Goal: Find specific page/section: Find specific page/section

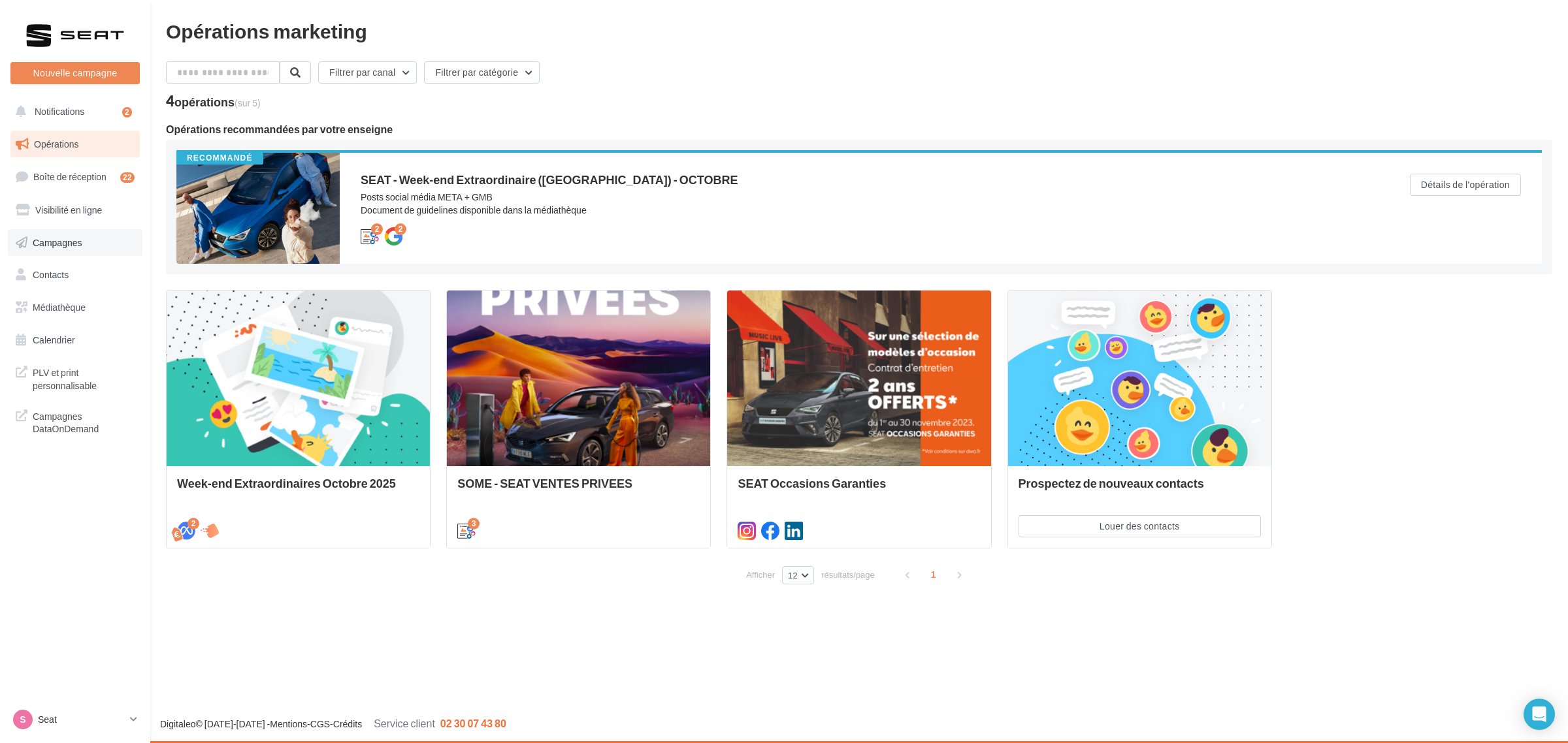
click at [75, 247] on span "Campagnes" at bounding box center [57, 242] width 50 height 11
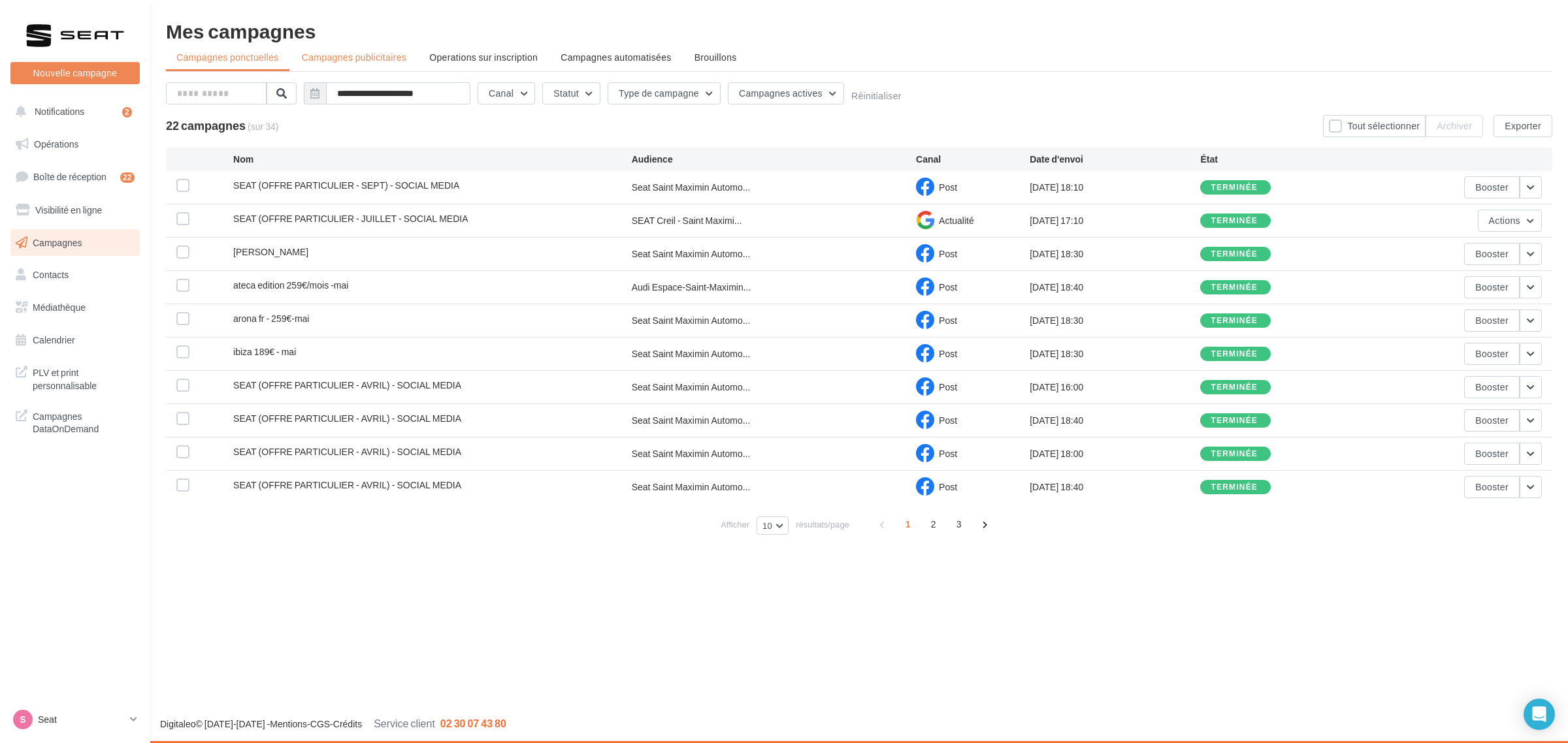
click at [362, 55] on span "Campagnes publicitaires" at bounding box center [353, 57] width 104 height 11
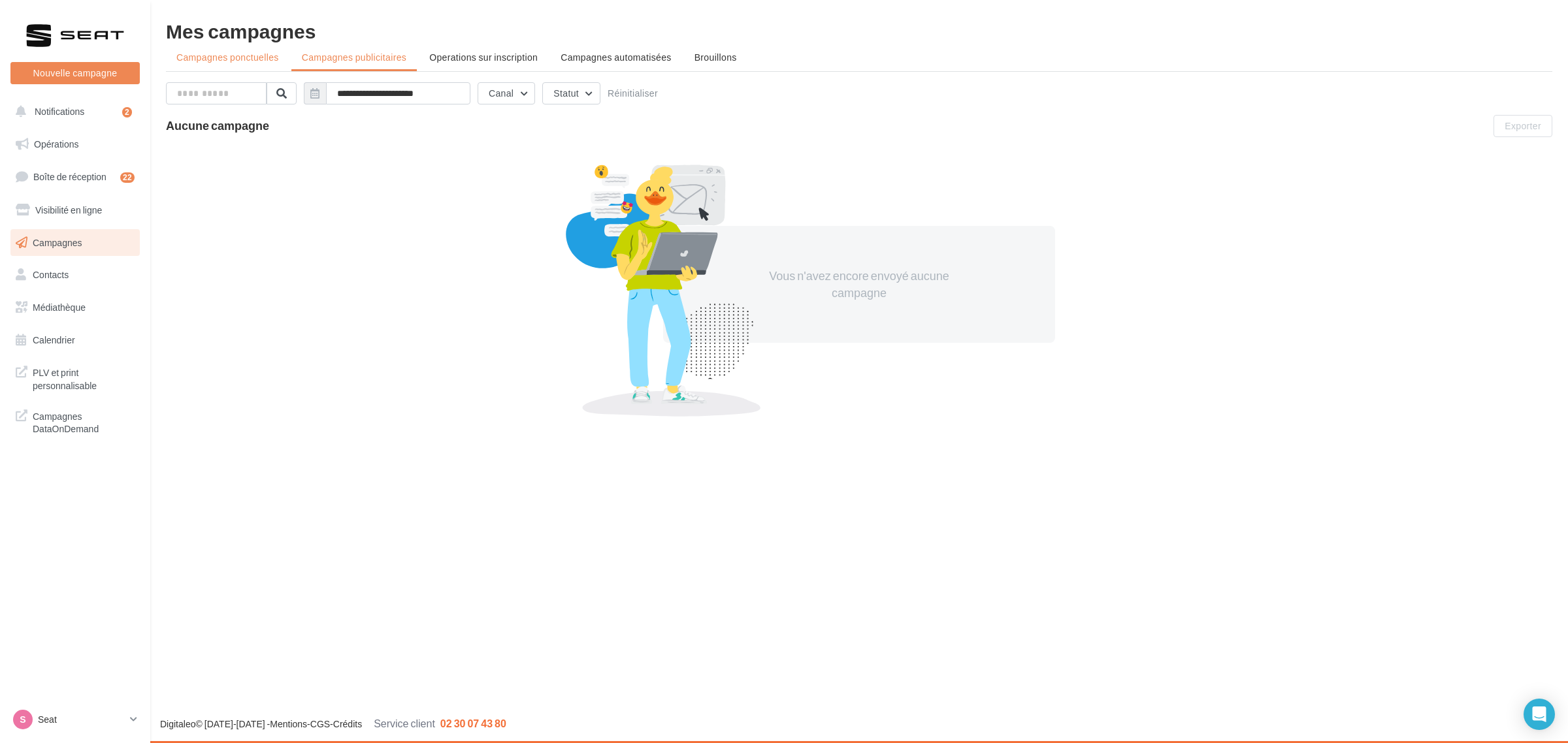
click at [278, 62] on span "Campagnes ponctuelles" at bounding box center [227, 57] width 103 height 11
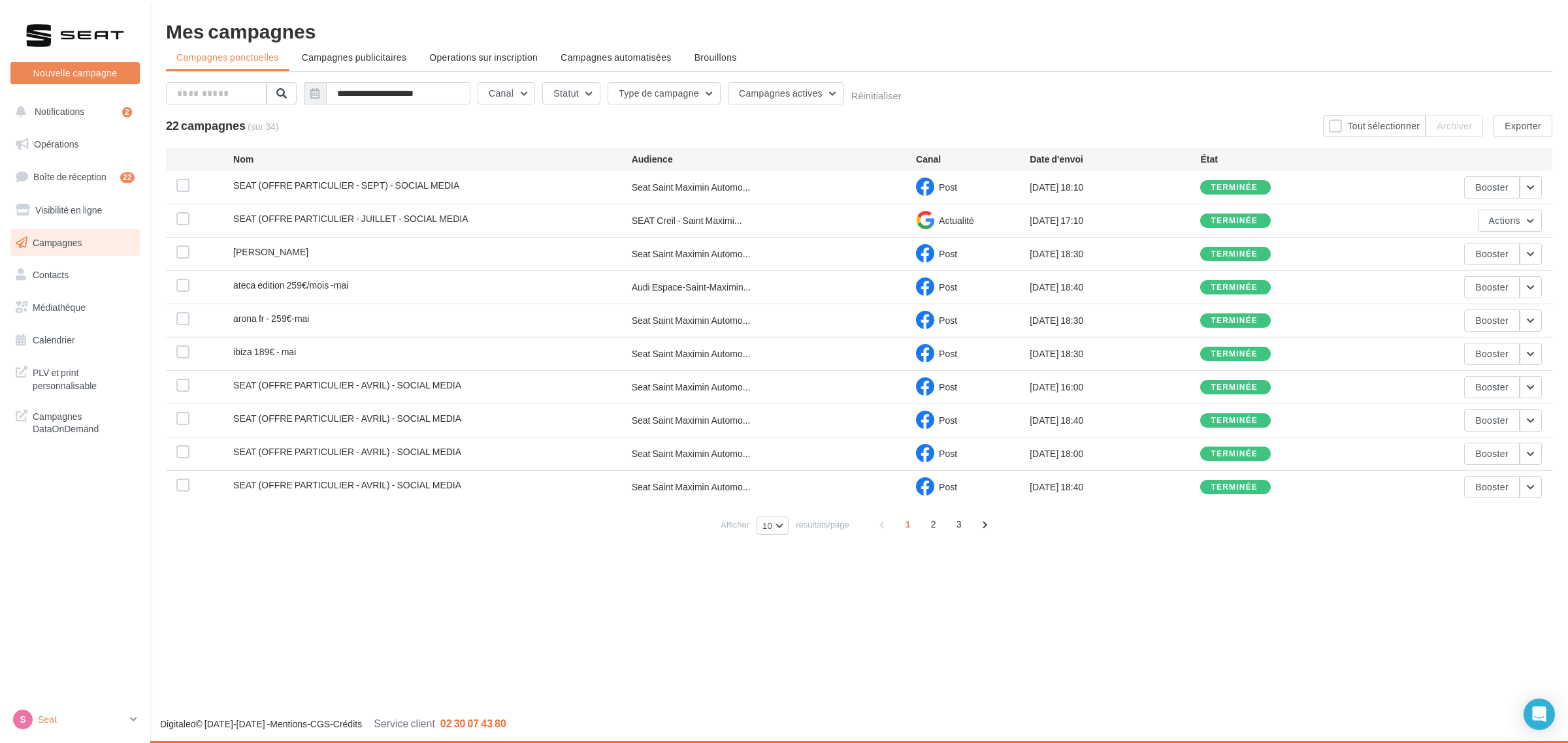
click at [51, 713] on div "S Seat SEAT-ST-MAXIMIN" at bounding box center [68, 720] width 112 height 20
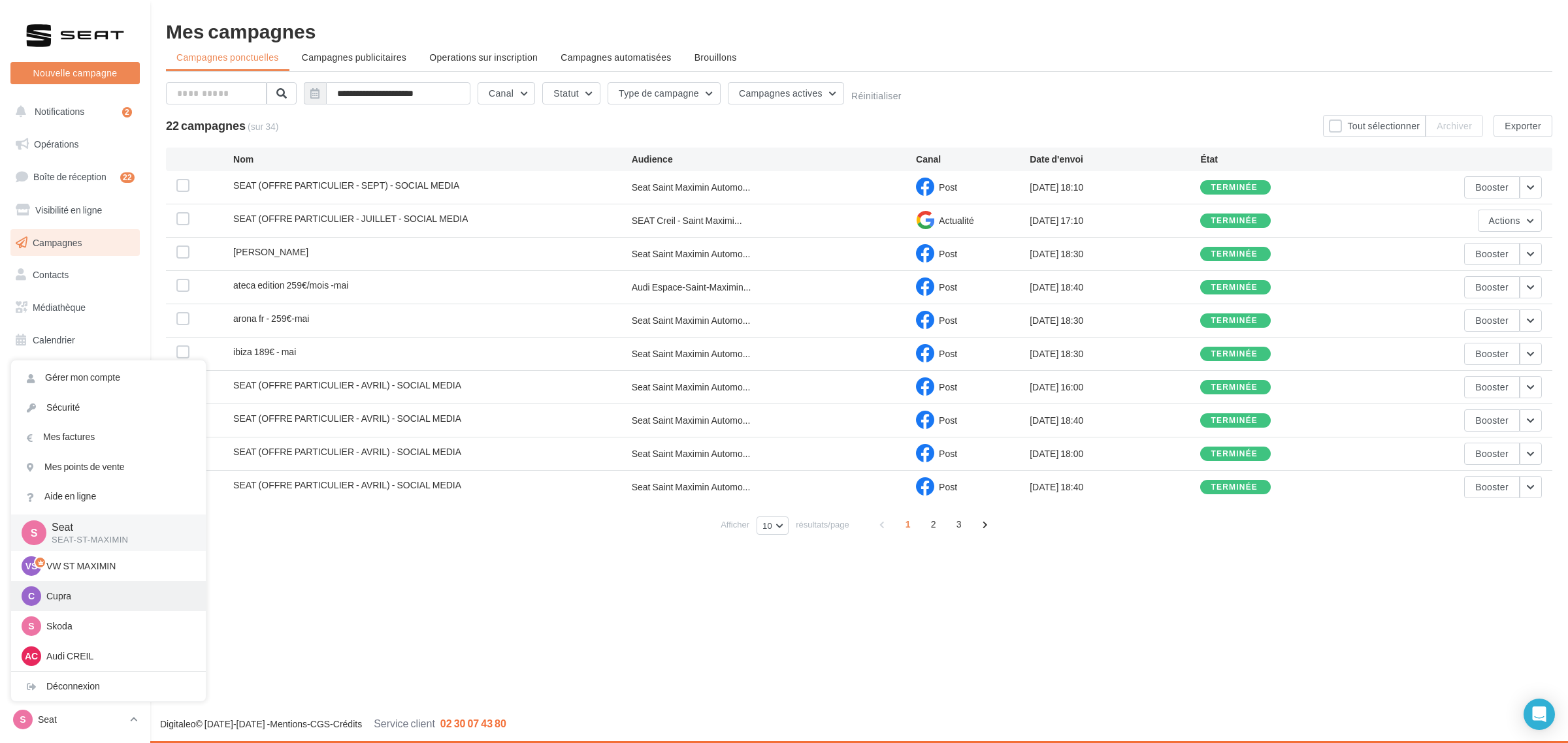
click at [83, 606] on div "C Cupra cupra_creil" at bounding box center [108, 596] width 194 height 30
click at [57, 595] on p "Cupra" at bounding box center [118, 596] width 144 height 13
